Goal: Transaction & Acquisition: Purchase product/service

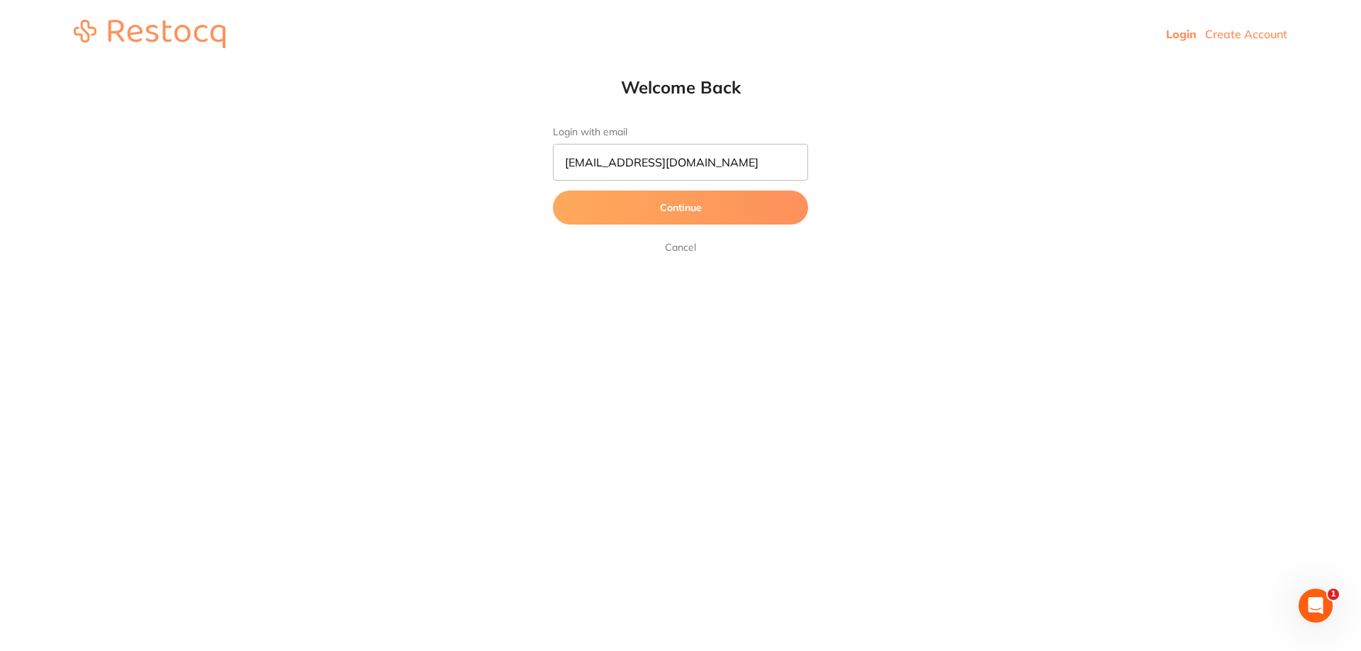
click at [683, 209] on button "Continue" at bounding box center [680, 208] width 255 height 34
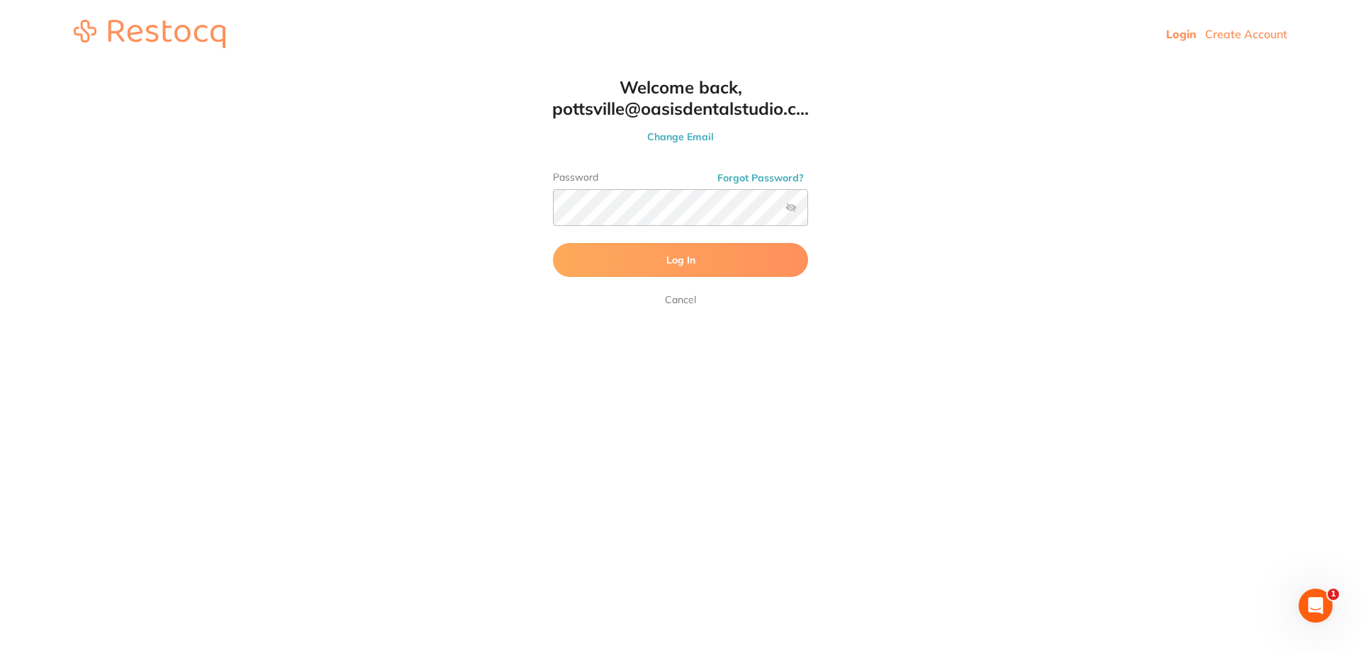
click at [680, 259] on span "Log In" at bounding box center [680, 260] width 29 height 13
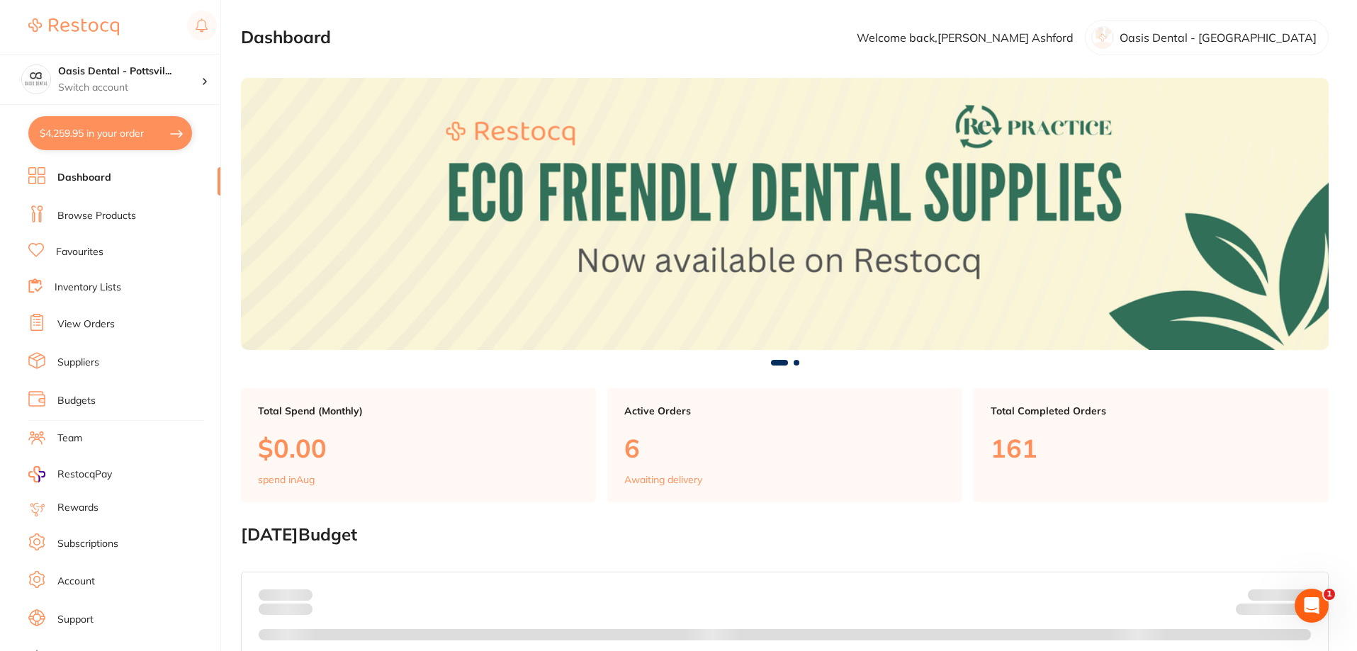
click at [91, 287] on link "Inventory Lists" at bounding box center [88, 288] width 67 height 14
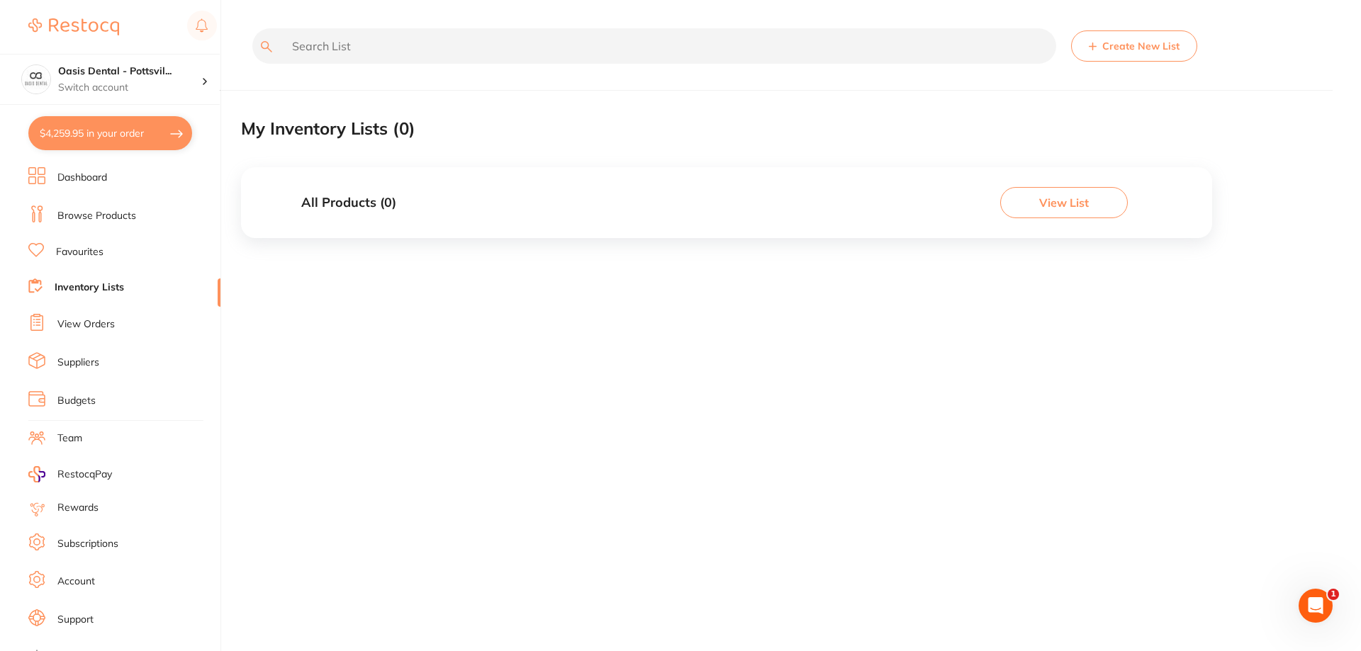
click at [119, 216] on link "Browse Products" at bounding box center [96, 216] width 79 height 14
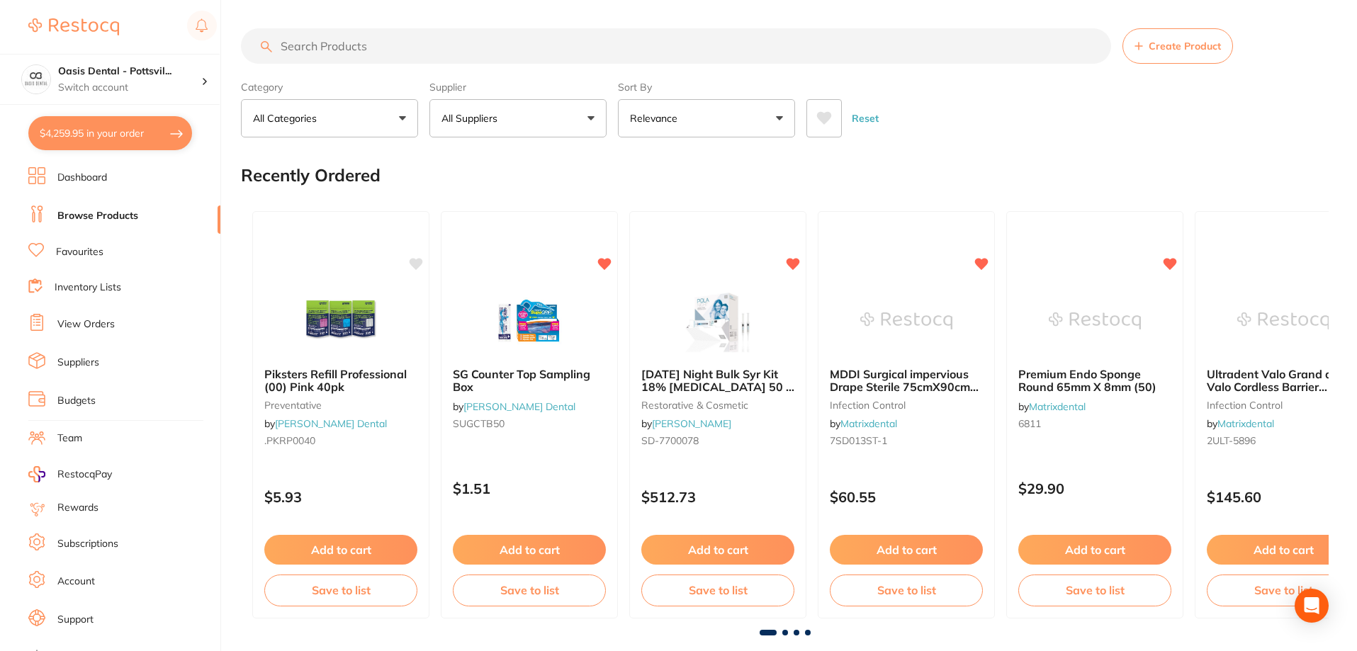
click at [100, 254] on link "Favourites" at bounding box center [79, 252] width 47 height 14
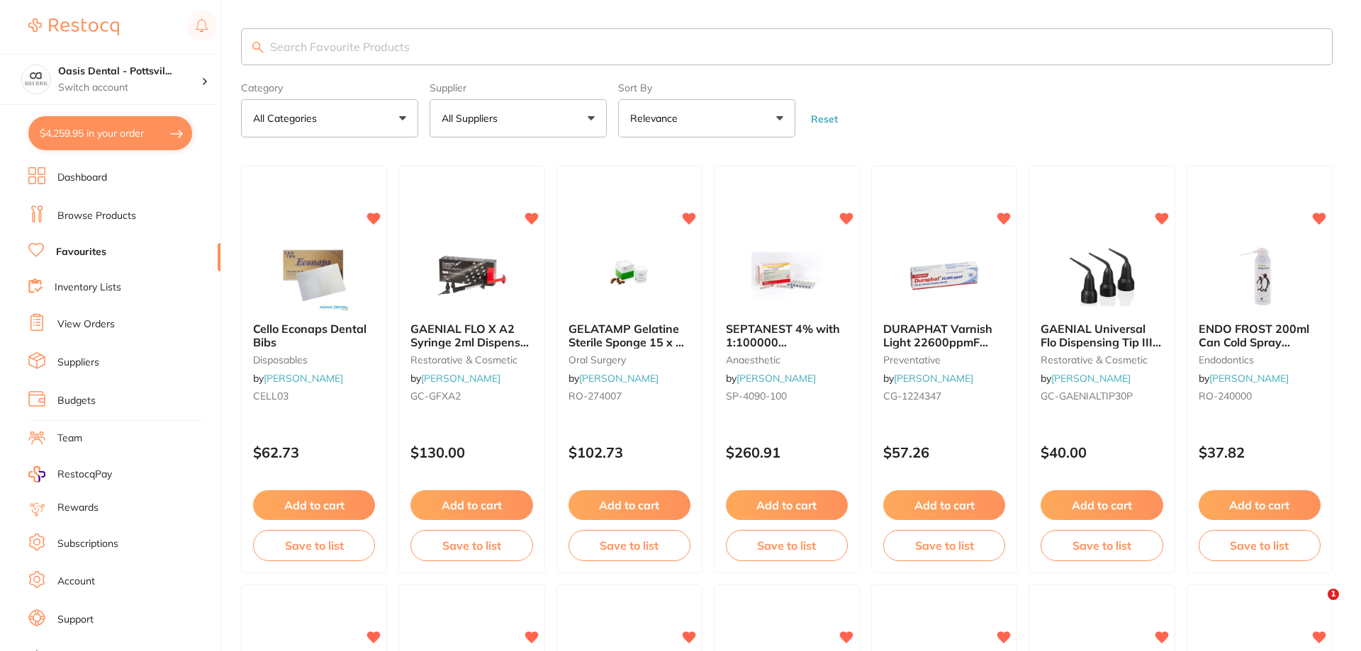
click at [340, 45] on input "search" at bounding box center [787, 46] width 1092 height 37
type input "surgical drape kit"
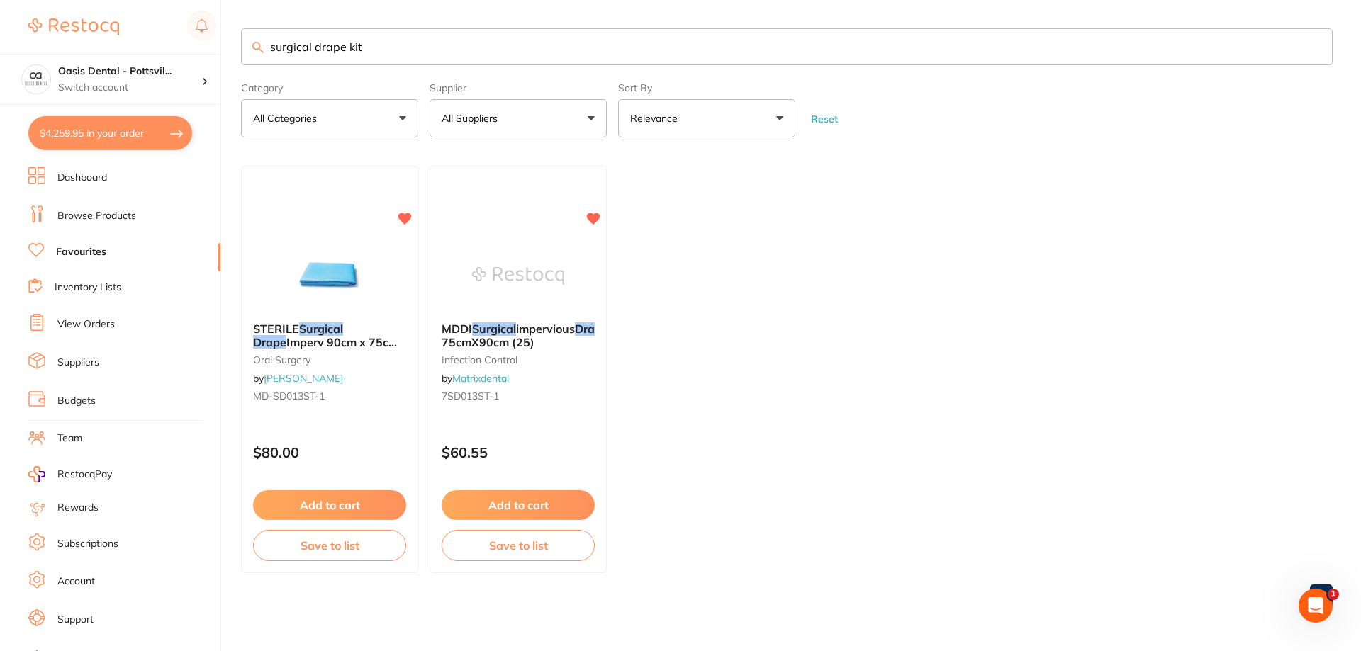
drag, startPoint x: 94, startPoint y: 215, endPoint x: 231, endPoint y: 163, distance: 146.9
click at [94, 215] on link "Browse Products" at bounding box center [96, 216] width 79 height 14
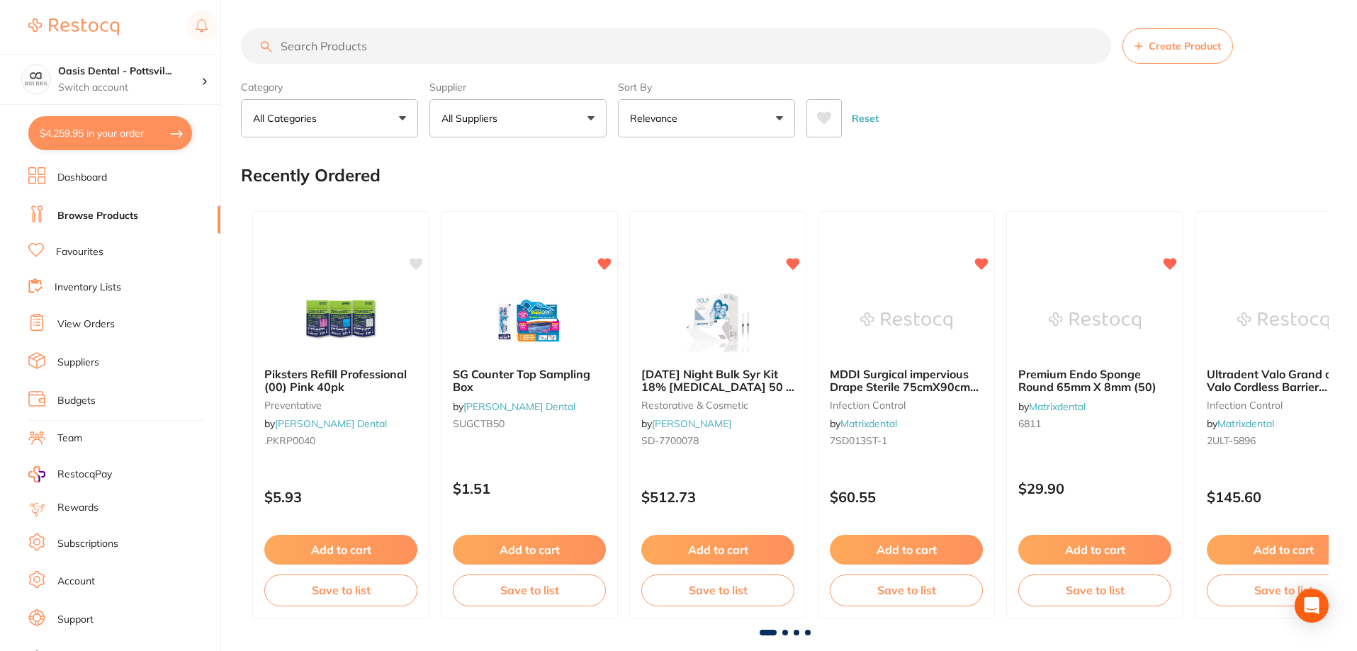
click at [305, 47] on input "search" at bounding box center [676, 45] width 870 height 35
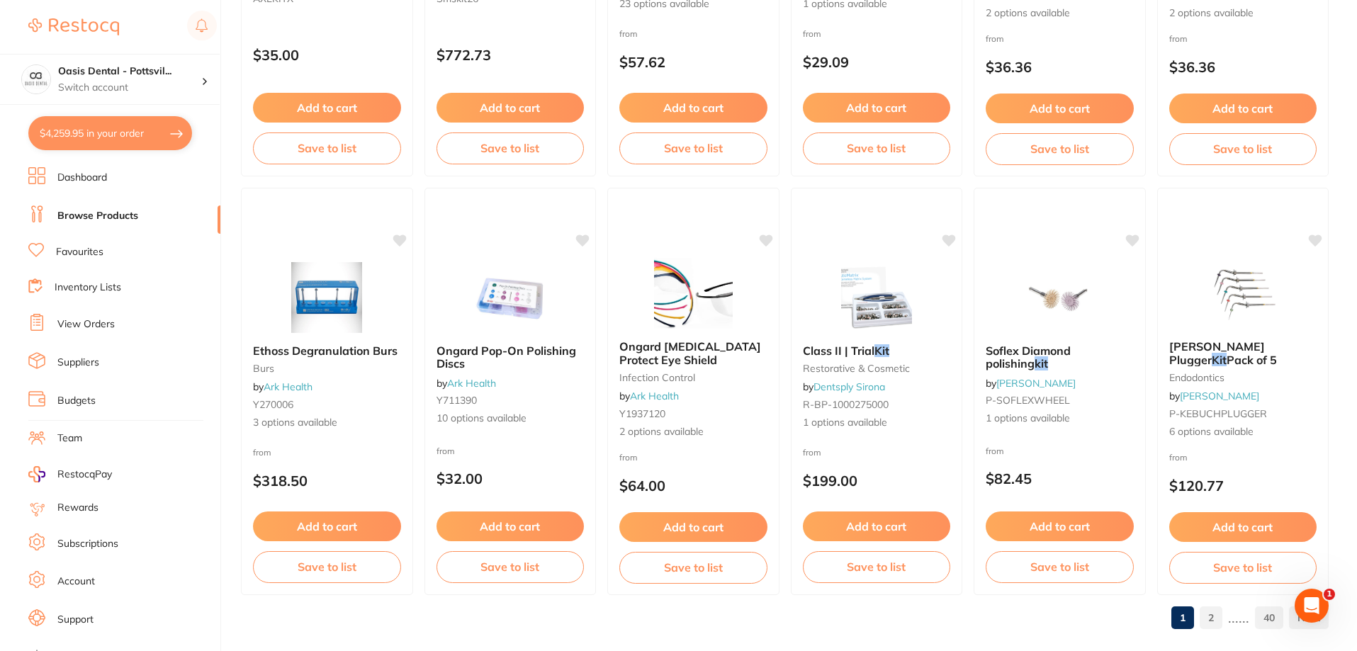
scroll to position [3381, 0]
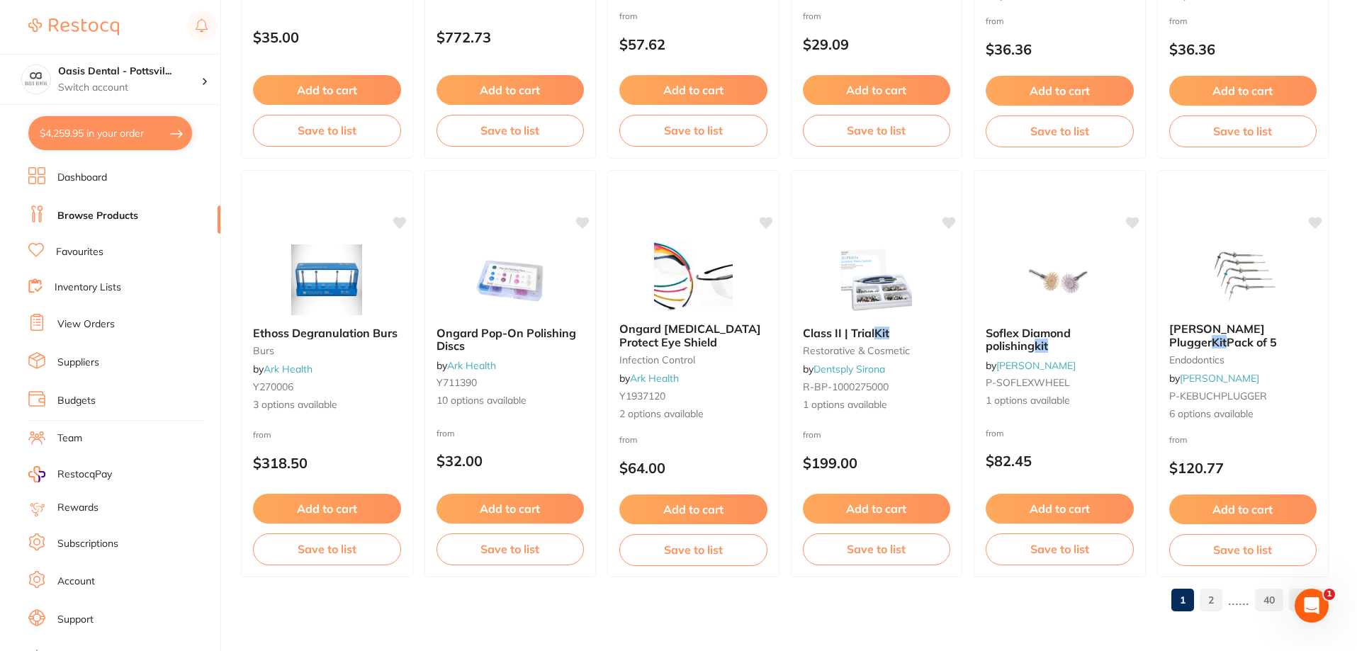
drag, startPoint x: 714, startPoint y: 454, endPoint x: 807, endPoint y: 613, distance: 183.9
click at [807, 613] on div "1 2 ...... 40" at bounding box center [785, 600] width 1088 height 45
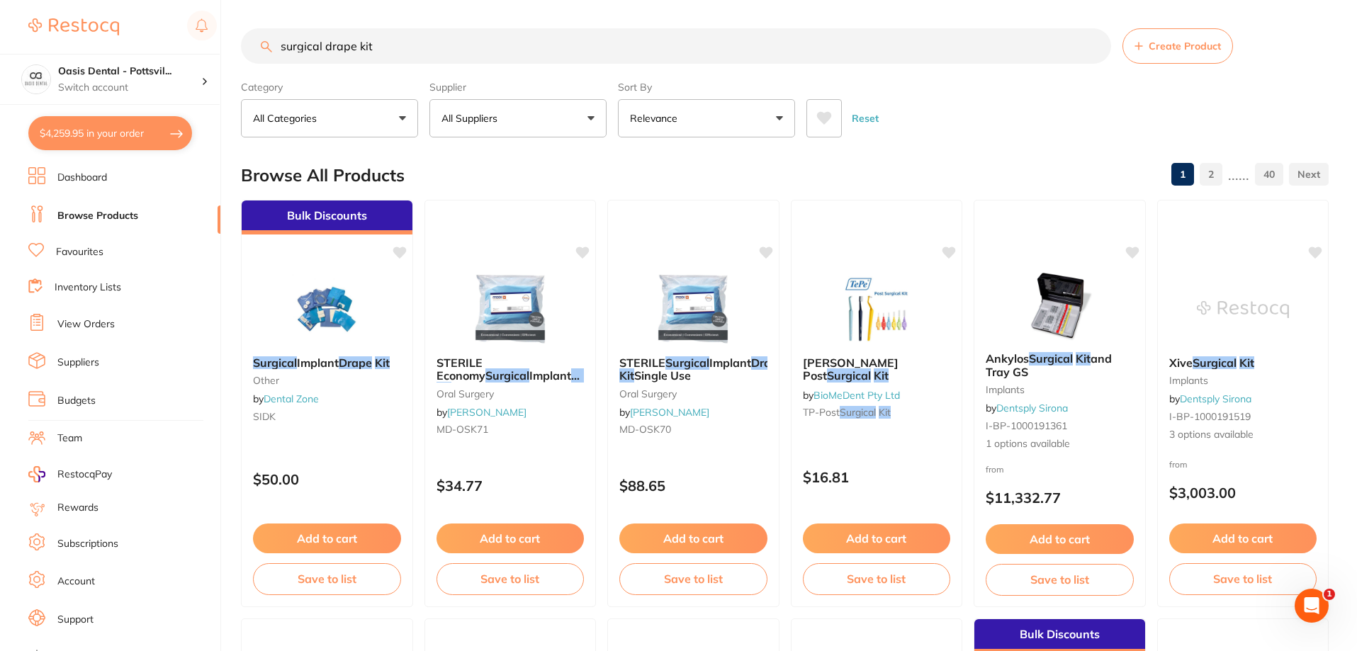
drag, startPoint x: 279, startPoint y: 47, endPoint x: 422, endPoint y: 52, distance: 143.3
click at [422, 52] on input "surgical drape kit" at bounding box center [676, 45] width 870 height 35
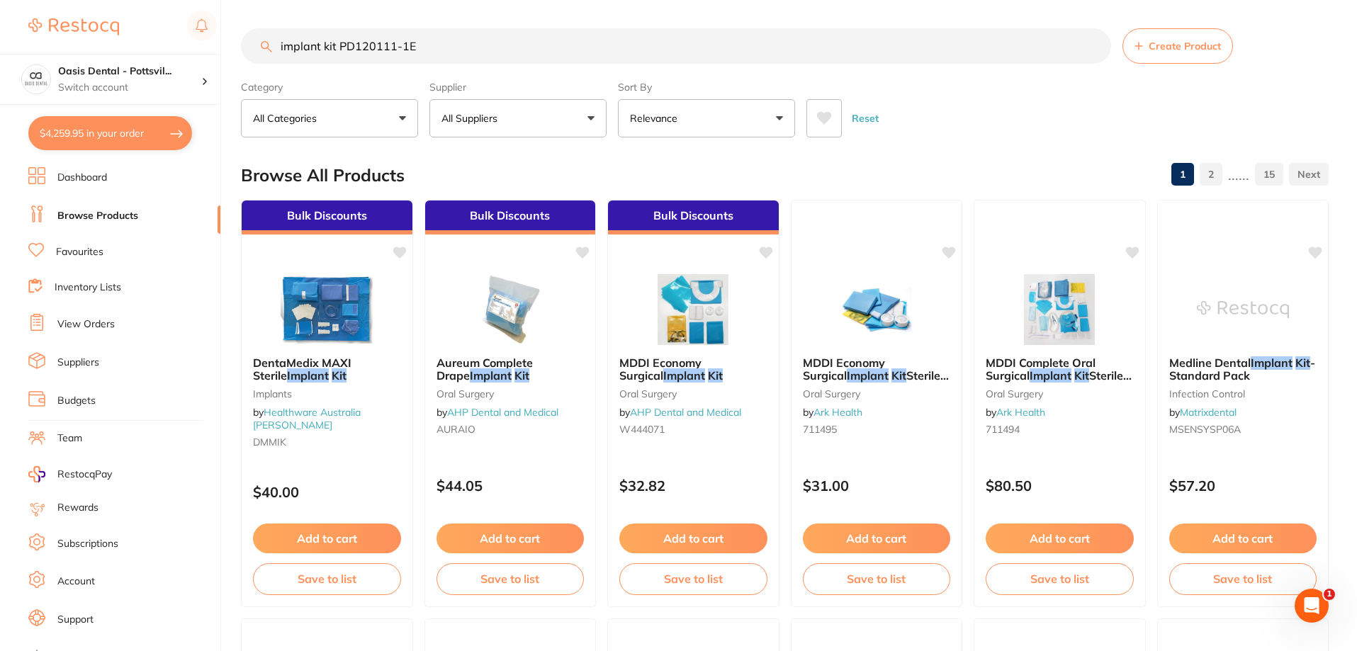
scroll to position [1, 0]
drag, startPoint x: 338, startPoint y: 45, endPoint x: 255, endPoint y: 55, distance: 83.4
click at [262, 59] on input "implant kit PD120111-1E" at bounding box center [676, 45] width 870 height 35
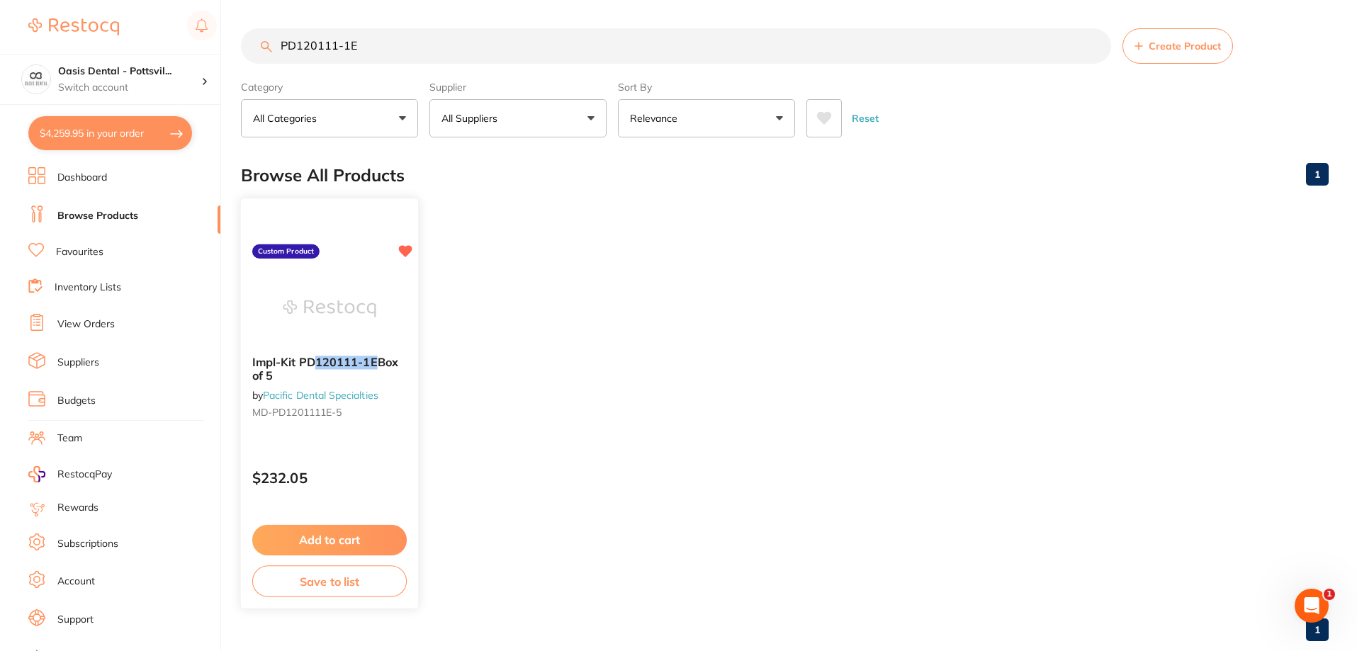
scroll to position [0, 0]
type input "PD120111-1E"
click at [362, 544] on button "Add to cart" at bounding box center [329, 540] width 155 height 30
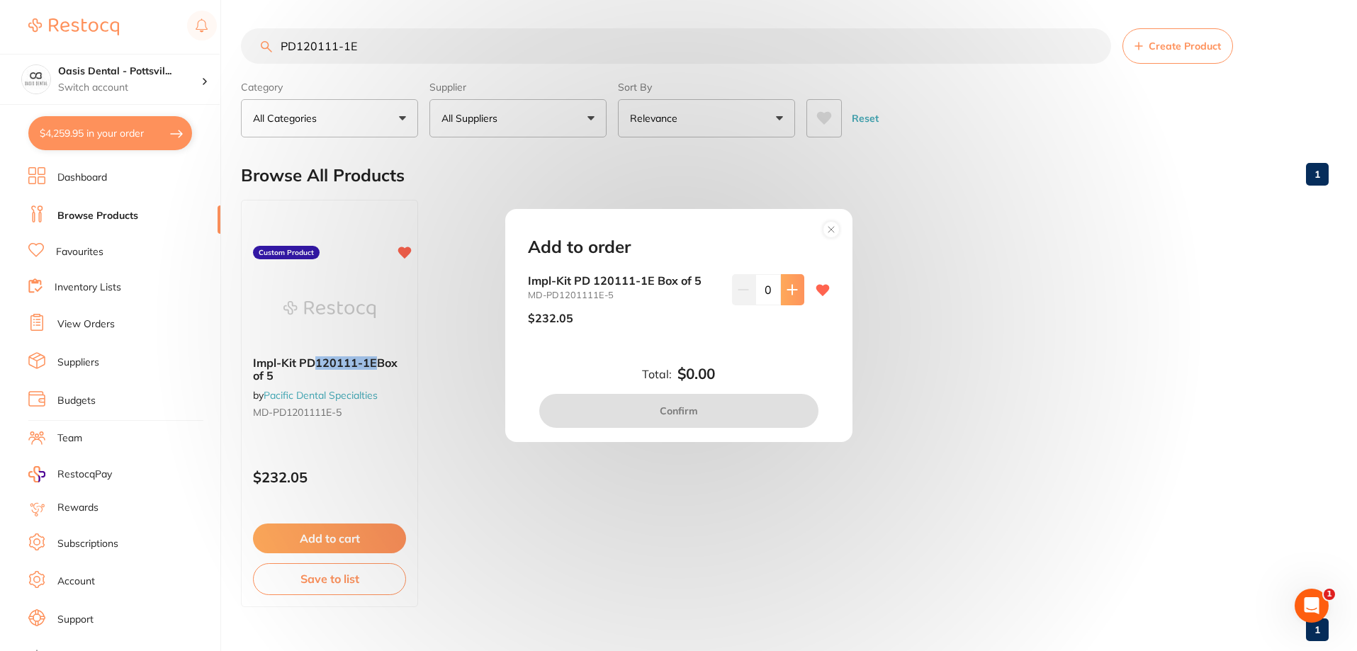
click at [783, 291] on button at bounding box center [792, 289] width 23 height 31
type input "1"
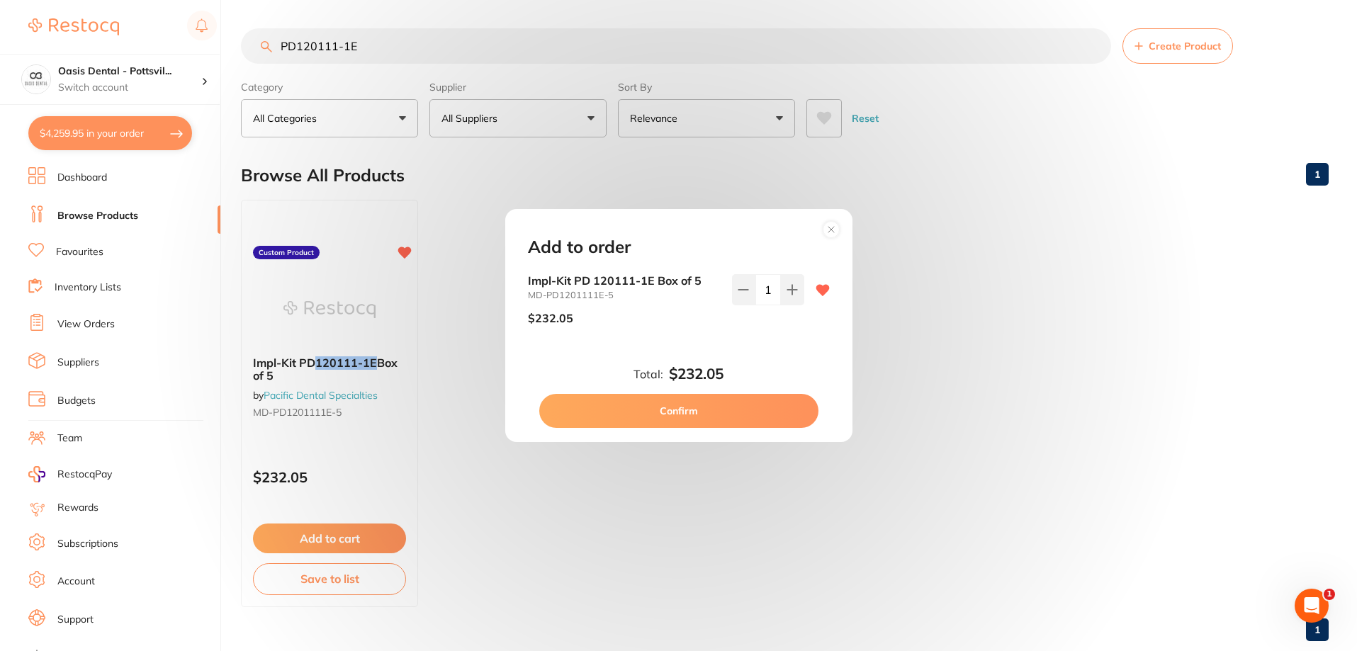
click at [680, 418] on button "Confirm" at bounding box center [678, 411] width 279 height 34
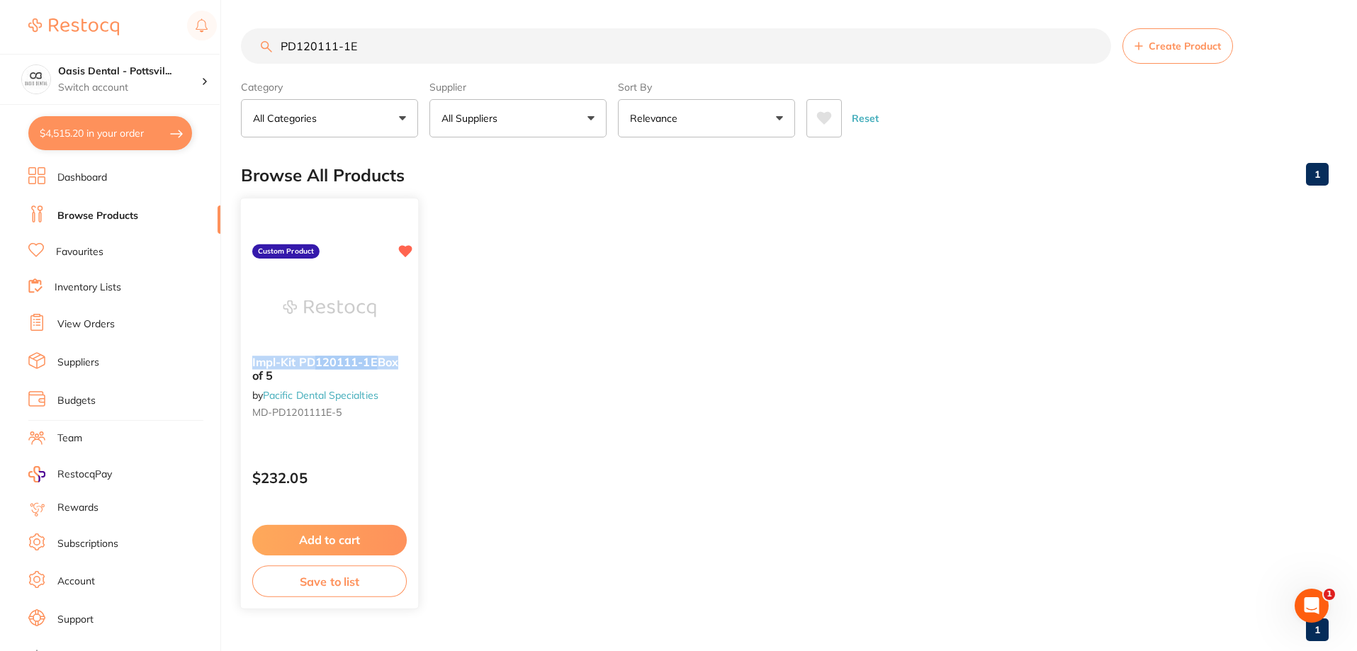
drag, startPoint x: 253, startPoint y: 361, endPoint x: 410, endPoint y: 368, distance: 157.5
click at [410, 368] on div "Impl-Kit PD 120111-1E Box of 5 by Pacific Dental Specialties MD-PD1201111E-5" at bounding box center [329, 389] width 177 height 91
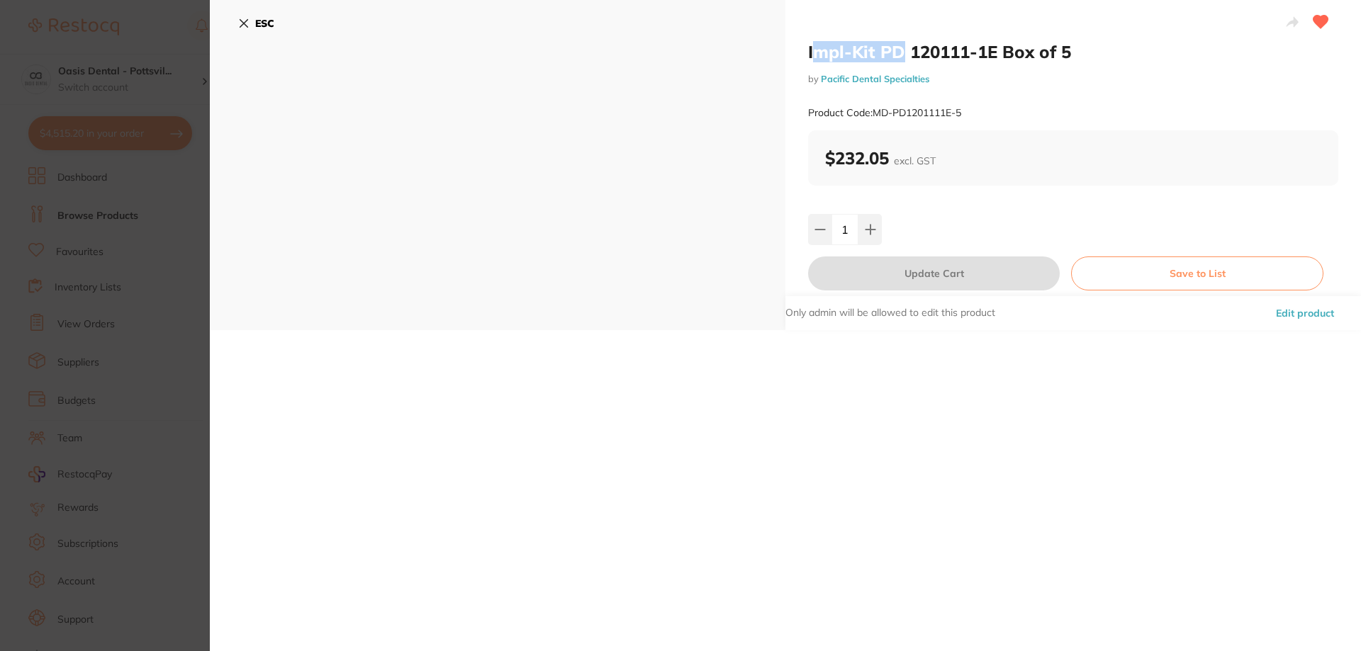
drag, startPoint x: 810, startPoint y: 52, endPoint x: 897, endPoint y: 48, distance: 87.3
click at [897, 48] on h2 "Impl-Kit PD 120111-1E Box of 5" at bounding box center [1073, 51] width 530 height 21
click at [802, 36] on div "Impl-Kit PD 120111-1E Box of 5 by Pacific Dental Specialties Product Code: MD-P…" at bounding box center [1073, 165] width 576 height 330
click at [804, 48] on div "Impl-Kit PD 120111-1E Box of 5 by Pacific Dental Specialties Product Code: MD-P…" at bounding box center [1073, 165] width 576 height 330
drag, startPoint x: 806, startPoint y: 49, endPoint x: 1071, endPoint y: 55, distance: 265.2
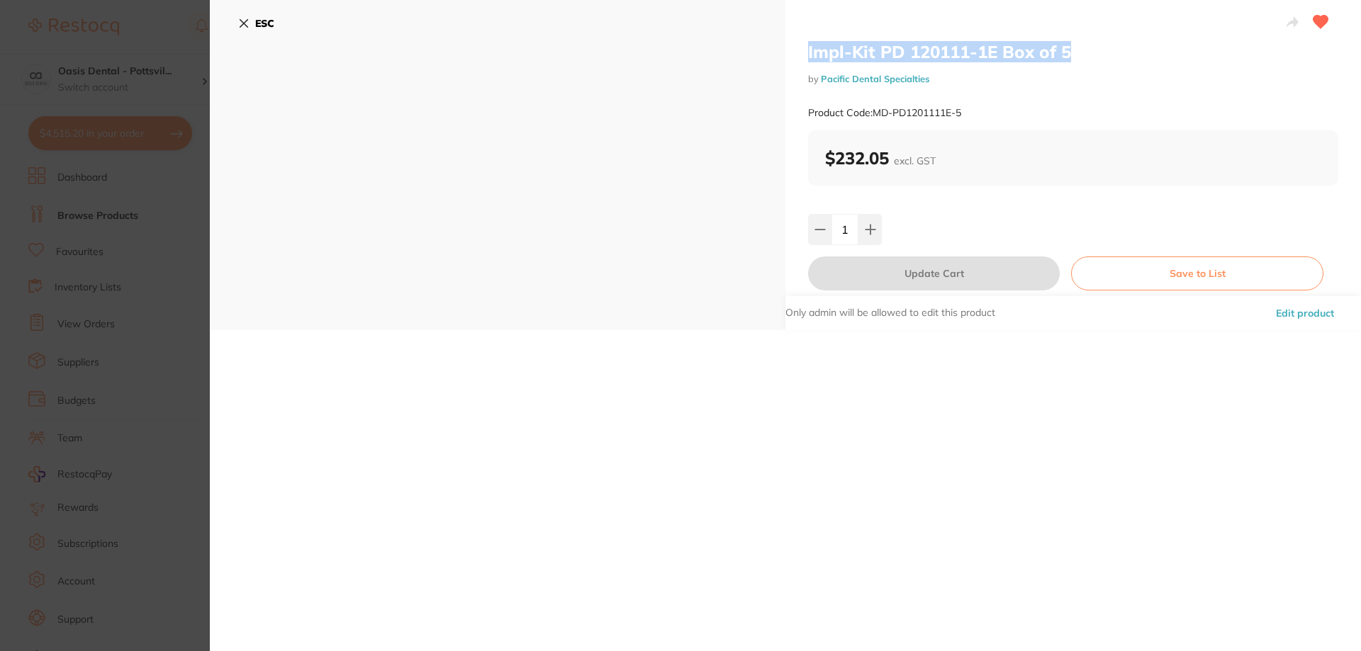
click at [1071, 55] on h2 "Impl-Kit PD 120111-1E Box of 5" at bounding box center [1073, 51] width 530 height 21
copy h2 "Impl-Kit PD 120111-1E Box of 5"
click at [239, 20] on div "ESC" at bounding box center [498, 165] width 576 height 330
click at [247, 20] on icon at bounding box center [244, 24] width 8 height 8
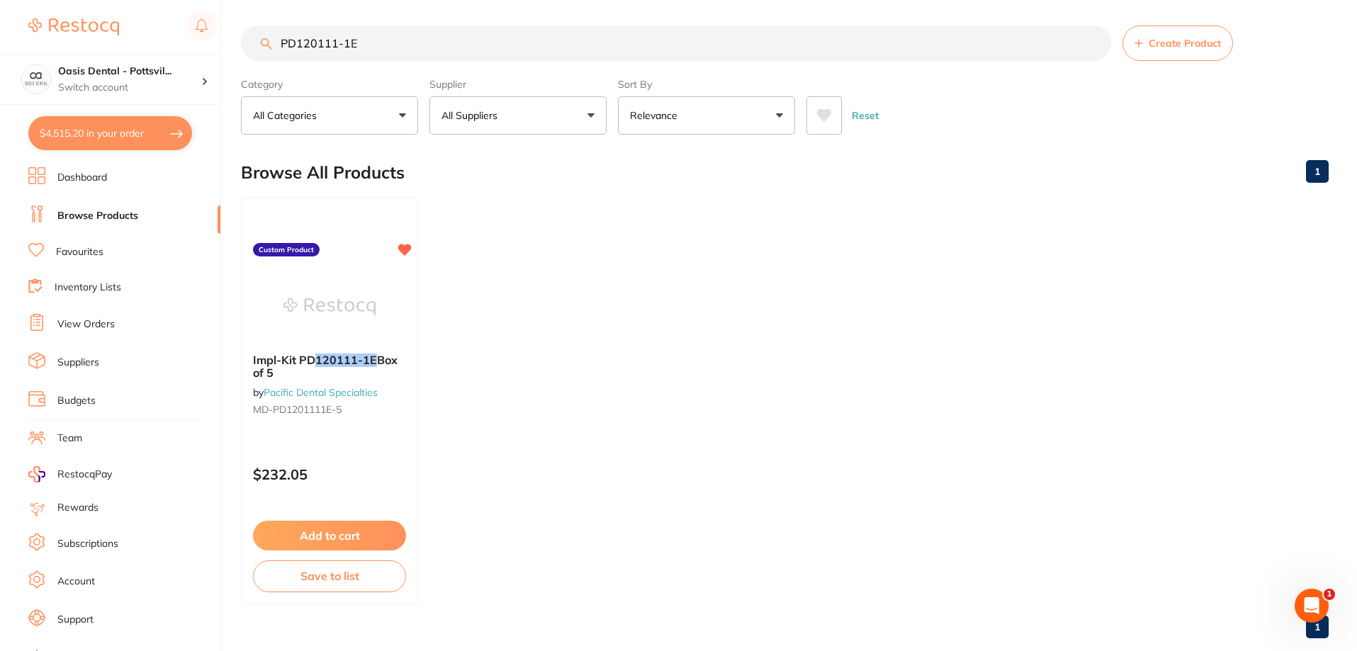
scroll to position [1, 0]
drag, startPoint x: 276, startPoint y: 39, endPoint x: 451, endPoint y: 55, distance: 175.8
click at [451, 55] on input "PD120111-1E" at bounding box center [676, 43] width 870 height 35
paste input "Impl-Kit PD 120111-1E Box of 5"
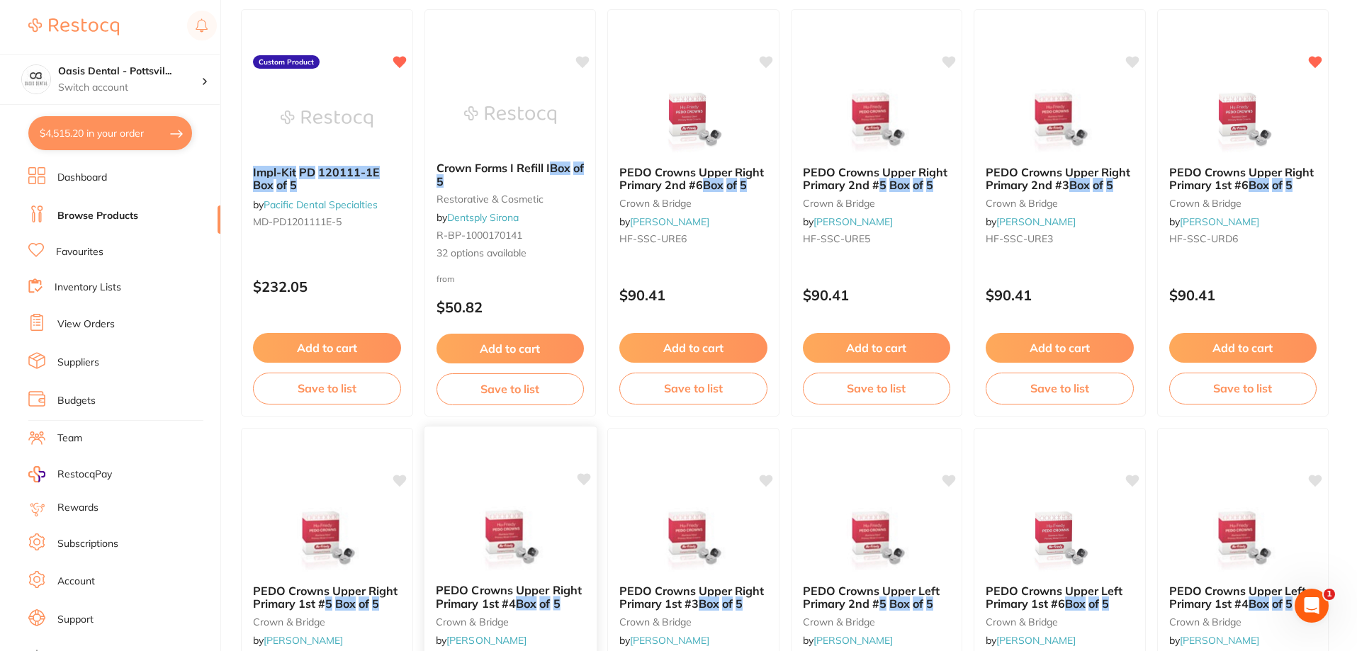
scroll to position [0, 0]
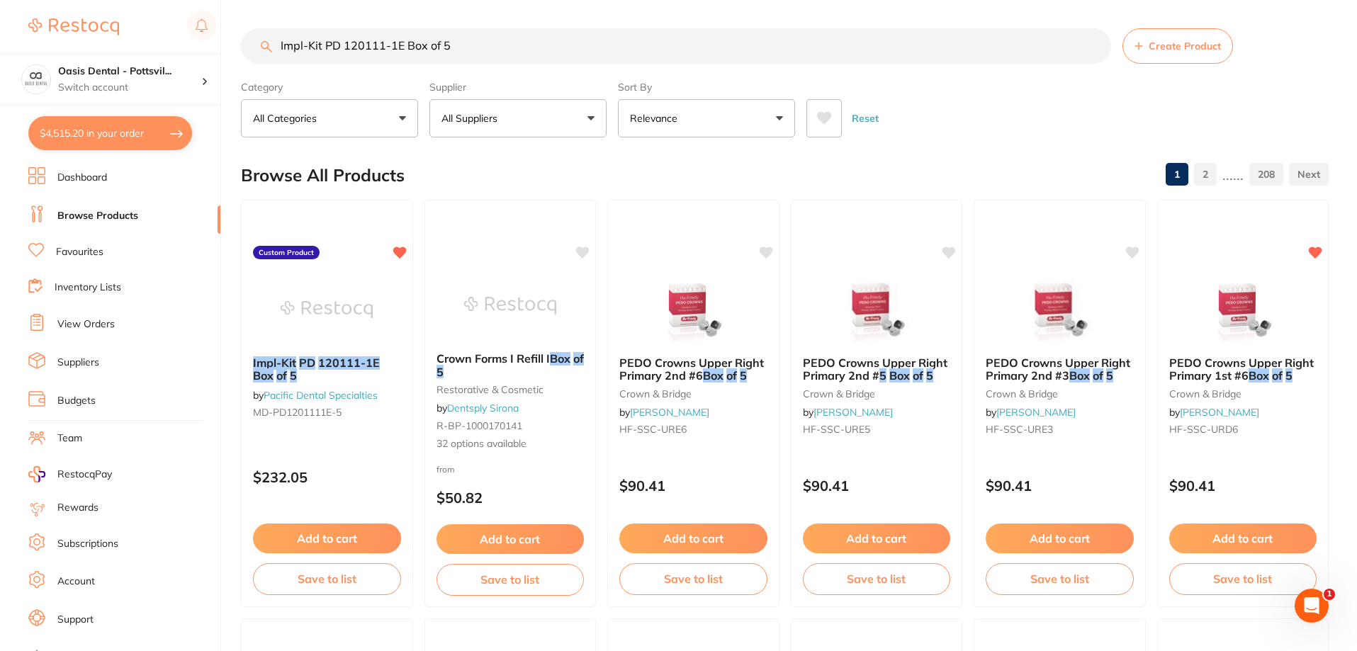
type input "Impl-Kit PD 120111-1E Box of 5"
drag, startPoint x: 288, startPoint y: 49, endPoint x: 551, endPoint y: 50, distance: 263.0
click at [551, 50] on input "Impl-Kit PD 120111-1E Box of 5" at bounding box center [676, 45] width 870 height 35
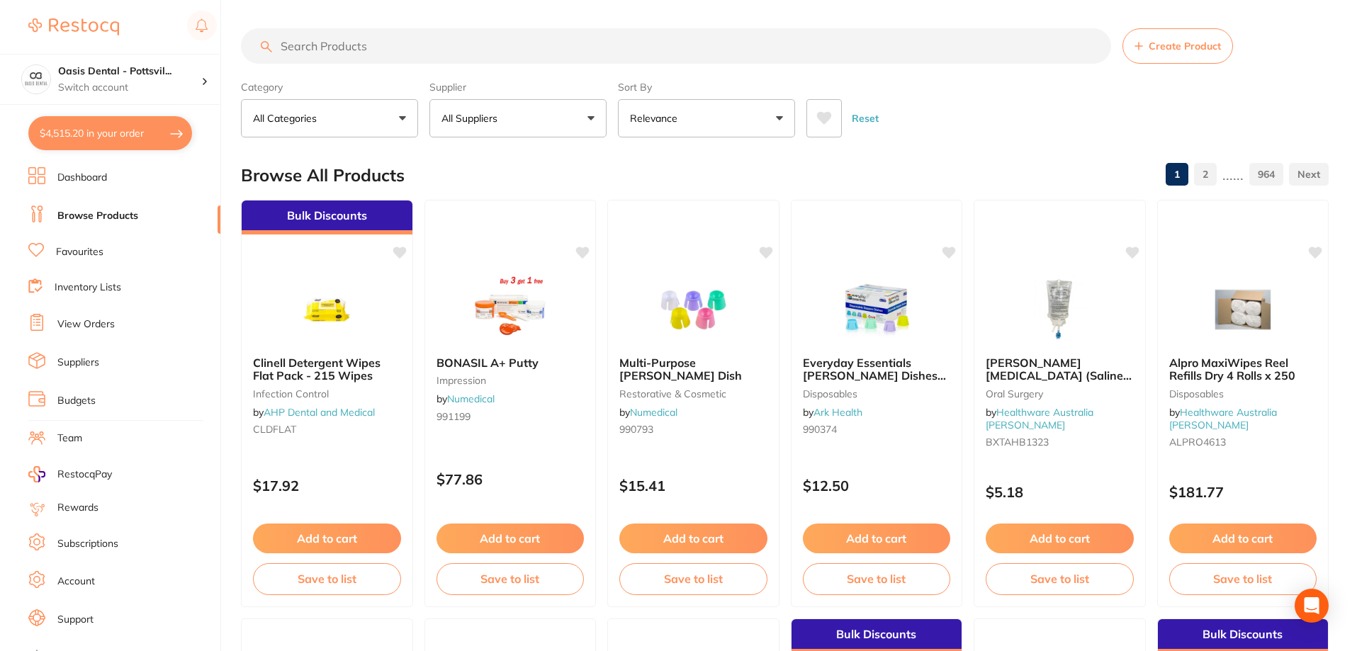
paste input "MD-PD1201111E-5"
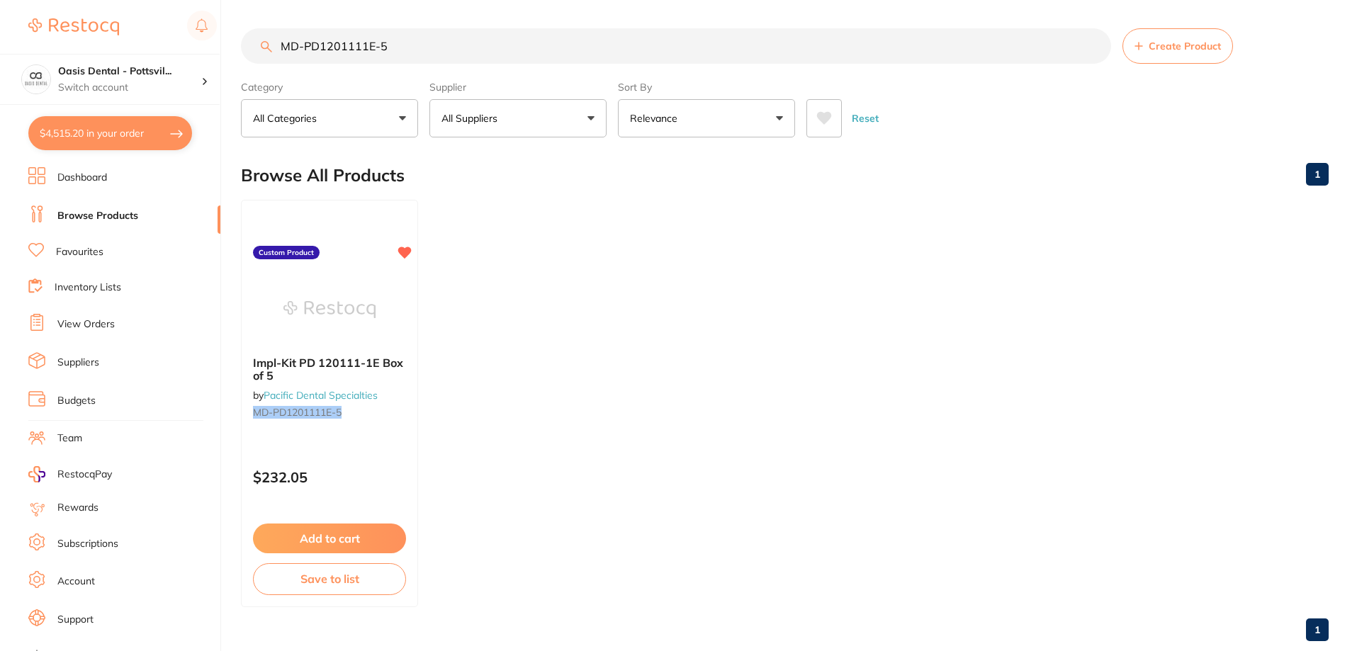
type input "MD-PD1201111E-5"
click at [599, 114] on button "All Suppliers" at bounding box center [518, 118] width 177 height 38
